Goal: Information Seeking & Learning: Learn about a topic

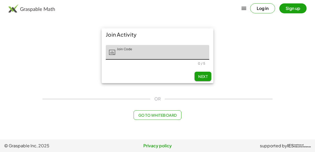
click at [171, 53] on input "Join Code" at bounding box center [162, 52] width 94 height 15
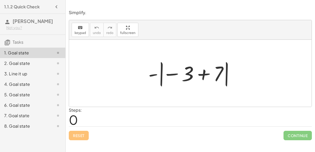
click at [202, 73] on div at bounding box center [192, 73] width 93 height 29
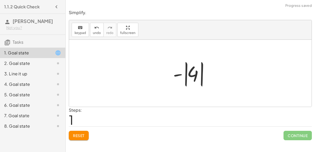
click at [180, 74] on div at bounding box center [192, 73] width 44 height 29
click at [185, 75] on div at bounding box center [192, 73] width 44 height 29
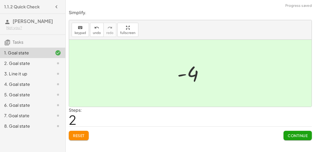
click at [291, 138] on button "Continue" at bounding box center [297, 135] width 28 height 9
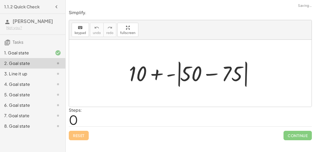
click at [205, 74] on div at bounding box center [192, 73] width 132 height 30
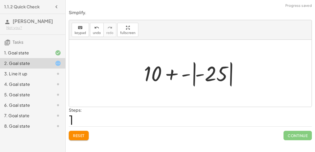
click at [185, 74] on div at bounding box center [192, 73] width 102 height 29
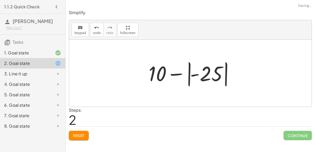
click at [177, 74] on div at bounding box center [192, 73] width 93 height 29
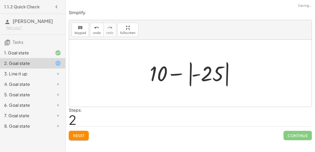
click at [190, 74] on div at bounding box center [192, 73] width 93 height 29
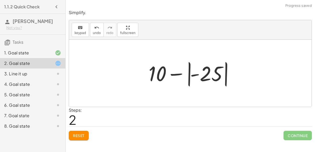
click at [197, 76] on div at bounding box center [192, 73] width 93 height 29
click at [193, 74] on div at bounding box center [192, 73] width 93 height 29
click at [212, 75] on div at bounding box center [192, 73] width 93 height 29
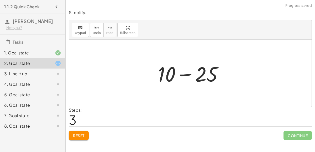
click at [180, 72] on div at bounding box center [192, 73] width 74 height 27
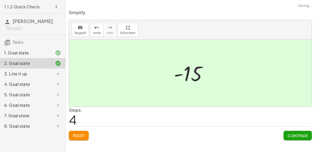
click at [289, 134] on span "Continue" at bounding box center [297, 135] width 20 height 5
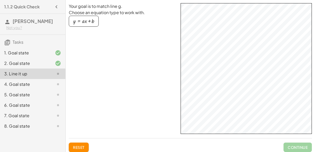
click at [36, 83] on div "4. Goal state" at bounding box center [25, 84] width 42 height 6
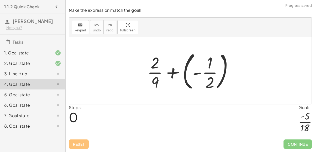
click at [166, 72] on div at bounding box center [191, 71] width 95 height 44
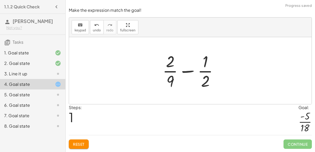
click at [192, 73] on div at bounding box center [192, 71] width 65 height 40
click at [83, 143] on span "Reset" at bounding box center [79, 144] width 12 height 5
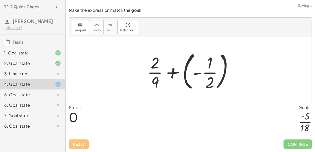
click at [192, 74] on div at bounding box center [191, 71] width 95 height 44
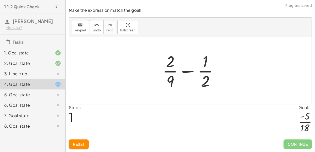
click at [184, 70] on div at bounding box center [192, 71] width 65 height 40
click at [84, 143] on span "Reset" at bounding box center [79, 144] width 12 height 5
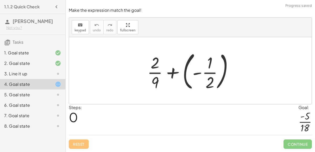
click at [168, 77] on div at bounding box center [191, 71] width 95 height 44
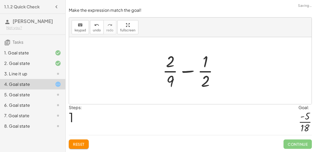
click at [202, 80] on div at bounding box center [192, 71] width 65 height 40
click at [203, 80] on div at bounding box center [192, 71] width 65 height 40
click at [79, 24] on icon "keyboard" at bounding box center [80, 25] width 5 height 6
click at [213, 68] on div at bounding box center [192, 71] width 65 height 40
click at [205, 79] on div at bounding box center [205, 81] width 9 height 18
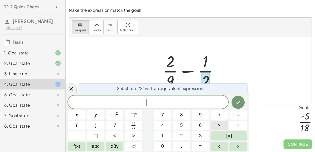
click at [219, 124] on span "×" at bounding box center [219, 125] width 3 height 7
click at [235, 100] on icon "Done" at bounding box center [238, 102] width 6 height 6
click at [239, 100] on icon "Done" at bounding box center [238, 102] width 6 height 6
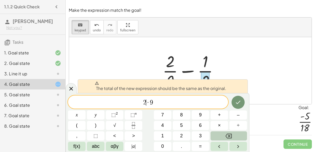
click at [237, 136] on button "Backspace" at bounding box center [228, 136] width 36 height 9
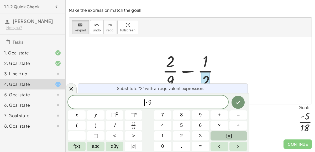
click at [237, 136] on button "Backspace" at bounding box center [228, 136] width 36 height 9
click at [190, 100] on span "​ · 9" at bounding box center [148, 102] width 160 height 7
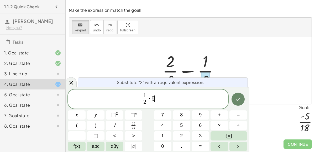
click at [234, 100] on button "Done" at bounding box center [237, 99] width 13 height 13
click at [232, 98] on button "Done" at bounding box center [237, 99] width 13 height 13
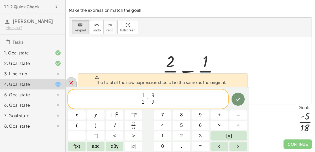
click at [75, 81] on div at bounding box center [71, 82] width 11 height 10
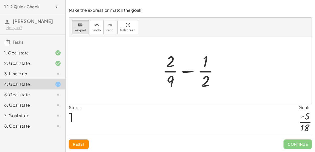
drag, startPoint x: 171, startPoint y: 78, endPoint x: 157, endPoint y: 78, distance: 14.2
click at [187, 71] on div at bounding box center [192, 71] width 65 height 40
click at [177, 96] on div at bounding box center [190, 70] width 242 height 67
click at [213, 112] on div "Steps: 1 Goal: · - 5 · 18" at bounding box center [190, 120] width 243 height 31
click at [172, 79] on div at bounding box center [170, 81] width 8 height 18
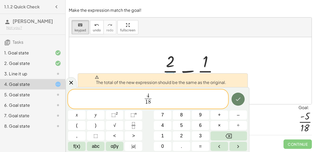
click at [233, 100] on button "Done" at bounding box center [237, 99] width 13 height 13
click at [265, 113] on div "Steps: 1 Goal: · - 5 · 18" at bounding box center [190, 120] width 243 height 31
click at [69, 81] on icon at bounding box center [71, 83] width 6 height 6
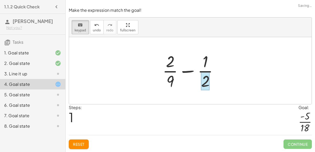
drag, startPoint x: 203, startPoint y: 60, endPoint x: 206, endPoint y: 89, distance: 28.7
click at [206, 89] on div at bounding box center [205, 81] width 9 height 18
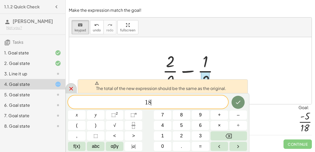
click at [74, 88] on icon at bounding box center [71, 89] width 6 height 6
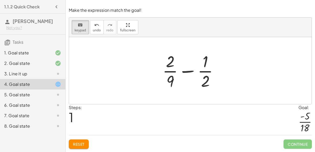
click at [85, 142] on button "Reset" at bounding box center [79, 144] width 20 height 9
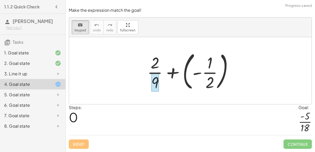
click at [157, 81] on div at bounding box center [155, 82] width 8 height 18
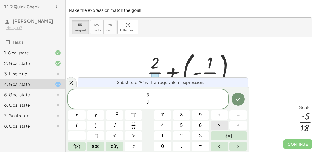
click at [218, 124] on span "×" at bounding box center [219, 125] width 3 height 7
click at [236, 95] on button "Done" at bounding box center [237, 99] width 13 height 13
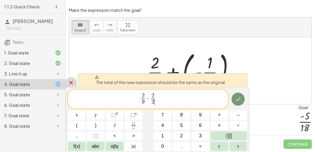
click at [69, 80] on icon at bounding box center [71, 83] width 6 height 6
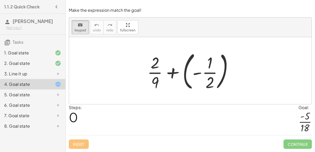
click at [169, 71] on div at bounding box center [191, 71] width 95 height 44
click at [197, 74] on div at bounding box center [191, 71] width 95 height 44
click at [183, 73] on div at bounding box center [191, 71] width 95 height 44
click at [186, 73] on div at bounding box center [191, 71] width 95 height 44
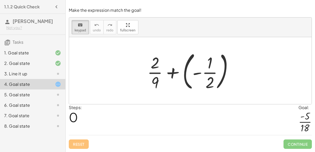
click at [186, 73] on div at bounding box center [191, 71] width 95 height 44
click at [185, 73] on div at bounding box center [191, 71] width 95 height 44
click at [187, 73] on div at bounding box center [191, 71] width 95 height 44
click at [195, 73] on div at bounding box center [191, 71] width 95 height 44
click at [209, 74] on div at bounding box center [191, 71] width 95 height 44
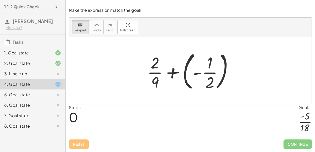
click at [239, 67] on div at bounding box center [191, 71] width 95 height 44
click at [225, 61] on div at bounding box center [191, 71] width 95 height 44
click at [183, 85] on div at bounding box center [191, 71] width 95 height 44
click at [208, 74] on div at bounding box center [191, 71] width 95 height 44
click at [169, 76] on div at bounding box center [191, 71] width 95 height 44
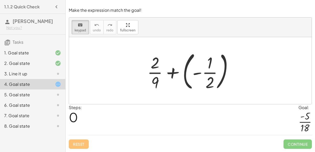
click at [182, 114] on div "Steps: 0 Goal: · - 5 · 18" at bounding box center [190, 120] width 243 height 31
click at [169, 73] on div at bounding box center [191, 71] width 95 height 44
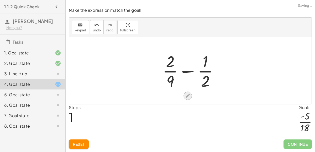
click at [187, 95] on icon at bounding box center [188, 96] width 6 height 6
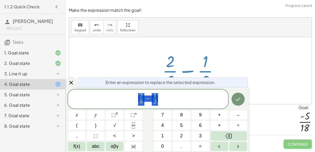
click at [185, 97] on span "2 9 ​ − 1 2 ​" at bounding box center [148, 100] width 160 height 14
click at [157, 103] on span "1 2 ​" at bounding box center [155, 99] width 6 height 13
click at [154, 104] on span "2" at bounding box center [154, 102] width 3 height 6
click at [155, 96] on span "1" at bounding box center [154, 96] width 3 height 6
click at [141, 102] on span "9" at bounding box center [140, 102] width 4 height 7
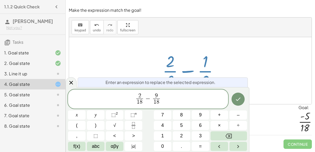
click at [140, 95] on span "2" at bounding box center [139, 96] width 3 height 6
click at [237, 104] on button "Done" at bounding box center [237, 99] width 13 height 13
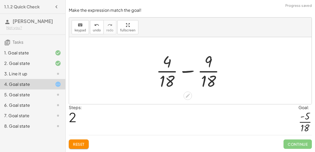
click at [189, 75] on div at bounding box center [191, 71] width 77 height 40
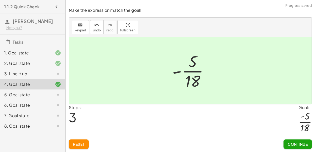
click at [298, 144] on span "Continue" at bounding box center [297, 144] width 20 height 5
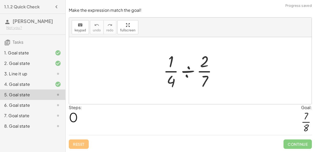
click at [171, 82] on div at bounding box center [191, 71] width 63 height 40
click at [186, 73] on div at bounding box center [191, 71] width 63 height 40
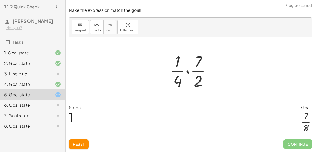
click at [187, 74] on div at bounding box center [192, 71] width 50 height 40
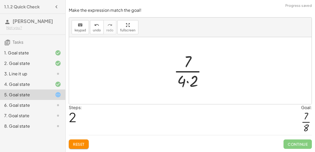
click at [187, 81] on div at bounding box center [192, 71] width 42 height 40
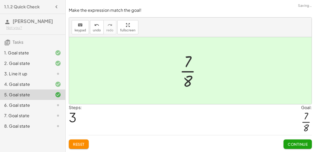
click at [295, 146] on span "Continue" at bounding box center [297, 144] width 20 height 5
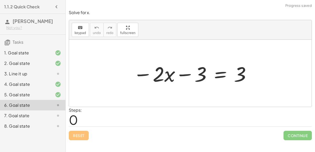
click at [185, 73] on div at bounding box center [191, 73] width 123 height 27
click at [213, 72] on div at bounding box center [191, 73] width 123 height 27
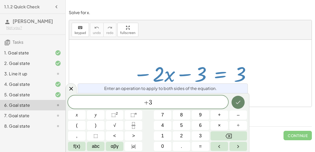
click at [236, 103] on icon "Done" at bounding box center [238, 102] width 5 height 3
click at [239, 100] on icon "Done" at bounding box center [238, 102] width 6 height 6
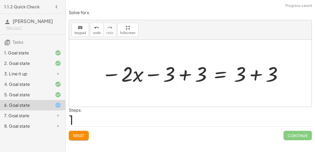
click at [187, 76] on div at bounding box center [192, 73] width 187 height 27
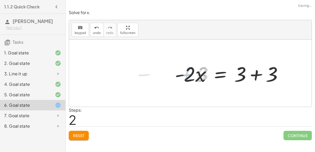
click at [252, 74] on div at bounding box center [230, 73] width 117 height 27
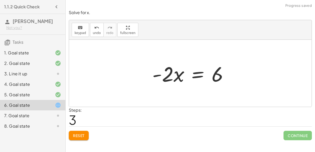
click at [197, 73] on div at bounding box center [191, 73] width 85 height 27
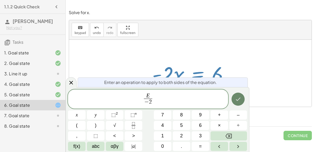
click at [235, 99] on icon "Done" at bounding box center [238, 99] width 6 height 6
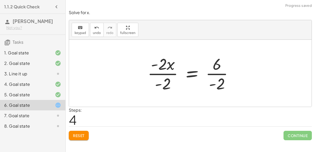
click at [216, 72] on div at bounding box center [192, 73] width 95 height 40
click at [163, 74] on div at bounding box center [192, 73] width 94 height 40
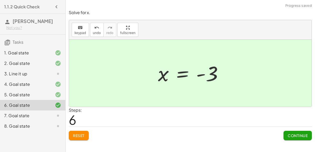
click at [302, 135] on span "Continue" at bounding box center [297, 135] width 20 height 5
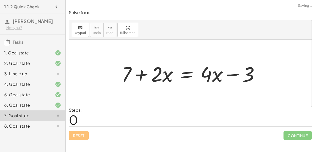
click at [183, 73] on div at bounding box center [192, 73] width 147 height 27
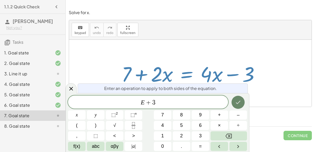
click at [239, 103] on icon "Done" at bounding box center [238, 102] width 6 height 6
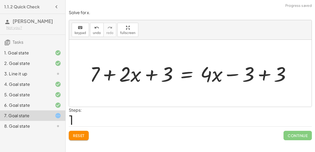
click at [262, 75] on div at bounding box center [192, 73] width 210 height 27
click at [147, 71] on div at bounding box center [160, 73] width 147 height 27
click at [149, 74] on div at bounding box center [160, 73] width 147 height 27
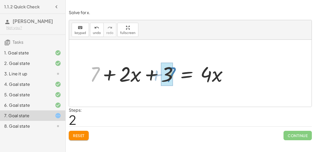
drag, startPoint x: 95, startPoint y: 71, endPoint x: 170, endPoint y: 71, distance: 75.5
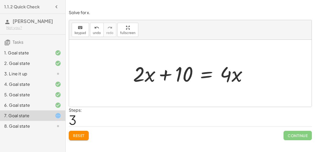
click at [206, 75] on div at bounding box center [191, 73] width 123 height 27
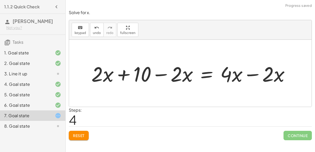
click at [165, 72] on div at bounding box center [192, 73] width 207 height 27
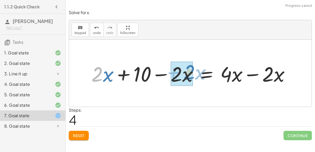
drag, startPoint x: 100, startPoint y: 76, endPoint x: 185, endPoint y: 73, distance: 85.8
click at [185, 73] on div at bounding box center [192, 73] width 207 height 27
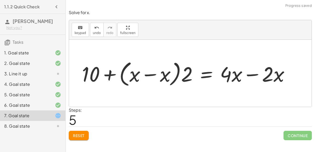
click at [151, 73] on div at bounding box center [187, 73] width 217 height 30
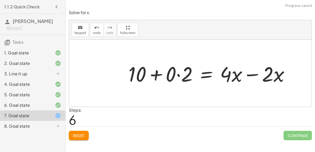
click at [179, 75] on div at bounding box center [211, 73] width 170 height 27
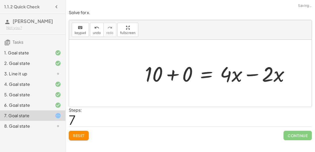
click at [186, 76] on div at bounding box center [219, 73] width 154 height 27
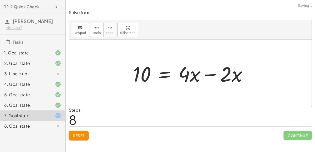
click at [208, 74] on div at bounding box center [191, 73] width 123 height 27
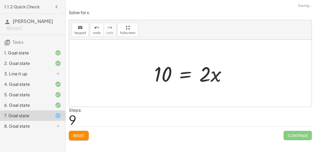
click at [186, 77] on div at bounding box center [192, 73] width 82 height 27
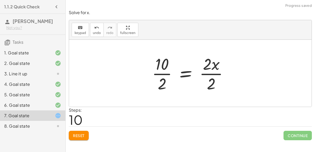
click at [207, 78] on div at bounding box center [191, 73] width 85 height 40
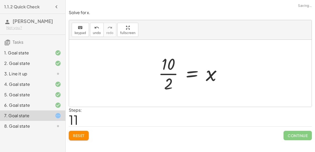
click at [156, 74] on div at bounding box center [191, 73] width 73 height 40
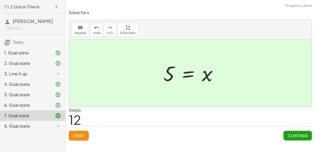
click at [294, 134] on span "Continue" at bounding box center [297, 135] width 20 height 5
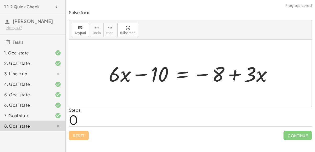
click at [183, 74] on div at bounding box center [192, 73] width 173 height 27
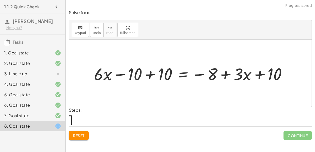
click at [142, 74] on div at bounding box center [192, 73] width 202 height 22
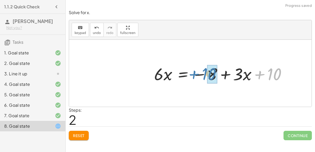
drag, startPoint x: 273, startPoint y: 74, endPoint x: 206, endPoint y: 70, distance: 67.2
click at [206, 70] on div at bounding box center [222, 73] width 142 height 22
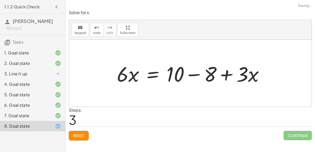
click at [193, 74] on div at bounding box center [192, 73] width 156 height 27
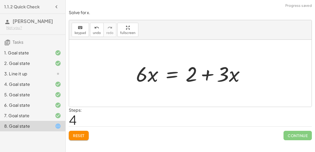
click at [172, 73] on div at bounding box center [192, 73] width 118 height 27
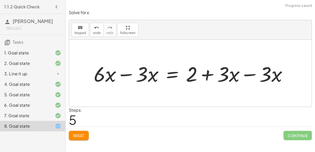
click at [141, 73] on div at bounding box center [192, 73] width 203 height 27
click at [125, 74] on div at bounding box center [192, 73] width 203 height 27
click at [250, 72] on div at bounding box center [213, 73] width 161 height 27
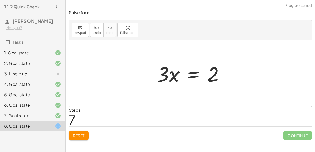
click at [190, 74] on div at bounding box center [192, 73] width 76 height 27
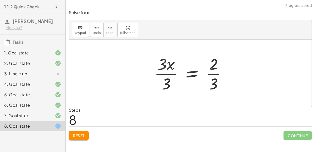
click at [166, 73] on div at bounding box center [192, 73] width 81 height 40
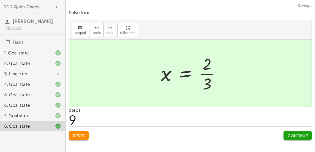
click at [294, 134] on span "Continue" at bounding box center [297, 135] width 20 height 5
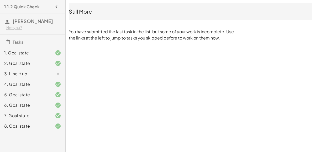
click at [53, 71] on div at bounding box center [53, 74] width 15 height 6
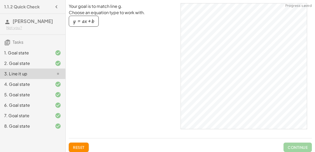
click at [89, 20] on div "button" at bounding box center [83, 21] width 21 height 6
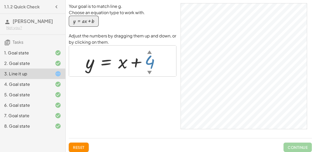
click at [149, 53] on div "▲" at bounding box center [149, 52] width 4 height 7
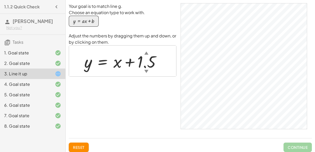
click at [143, 64] on div at bounding box center [125, 61] width 86 height 22
click at [117, 64] on div at bounding box center [120, 61] width 77 height 22
click at [115, 61] on div at bounding box center [120, 61] width 77 height 22
drag, startPoint x: 119, startPoint y: 63, endPoint x: 87, endPoint y: 109, distance: 55.9
click at [87, 109] on div "Your goal is to match line g. Choose an equation type to work with. y = + · a ·…" at bounding box center [122, 68] width 107 height 131
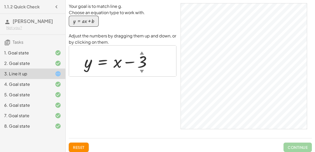
click at [87, 62] on div at bounding box center [120, 61] width 77 height 22
click at [115, 63] on div at bounding box center [120, 61] width 77 height 22
click at [140, 69] on div "▼" at bounding box center [142, 71] width 4 height 6
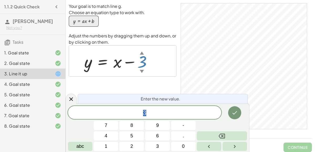
click at [119, 61] on div at bounding box center [120, 61] width 77 height 22
click at [164, 82] on div "Your goal is to match line g. Choose an equation type to work with. y = + · a ·…" at bounding box center [122, 68] width 107 height 131
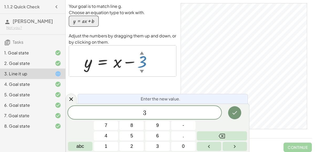
click at [150, 111] on span "3" at bounding box center [144, 113] width 153 height 7
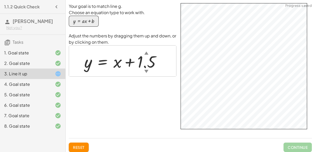
click at [181, 132] on div "Your goal is to match line g. Choose an equation type to work with. y = + · a ·…" at bounding box center [190, 68] width 243 height 131
click at [145, 53] on div "▲" at bounding box center [146, 53] width 4 height 6
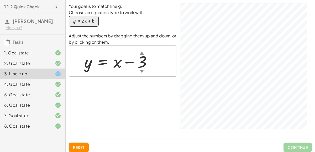
click at [130, 81] on div "Your goal is to match line g. Choose an equation type to work with. y = + · a ·…" at bounding box center [122, 68] width 107 height 131
click at [131, 92] on div "Your goal is to match line g. Choose an equation type to work with. y = + · a ·…" at bounding box center [122, 68] width 107 height 131
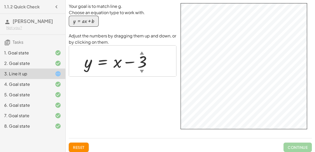
scroll to position [7, 0]
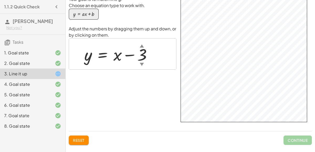
click at [34, 122] on div "8. Goal state" at bounding box center [32, 126] width 65 height 10
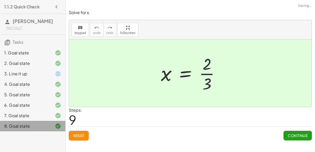
scroll to position [0, 0]
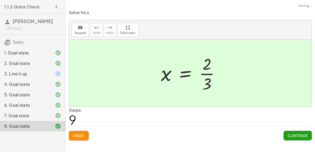
click at [292, 135] on span "Continue" at bounding box center [297, 135] width 20 height 5
